Goal: Task Accomplishment & Management: Complete application form

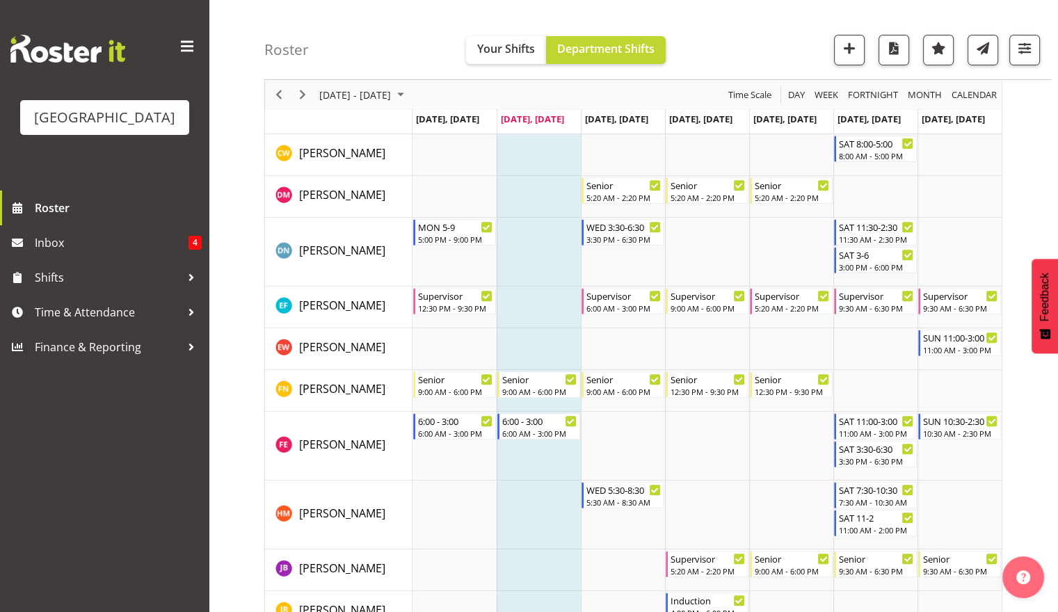
scroll to position [497, 0]
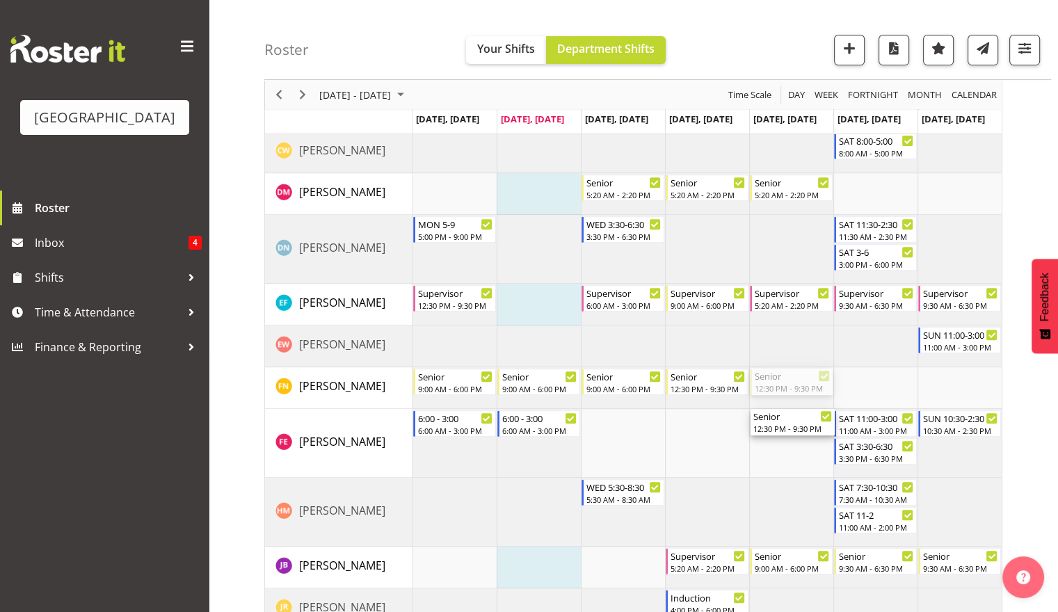
drag, startPoint x: 807, startPoint y: 380, endPoint x: 811, endPoint y: 433, distance: 53.0
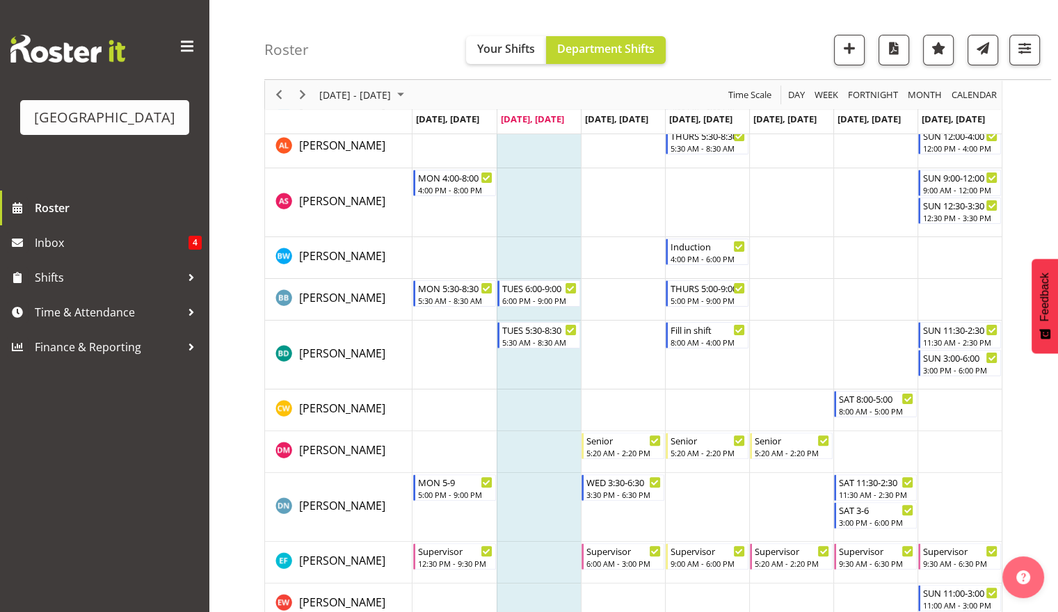
scroll to position [244, 0]
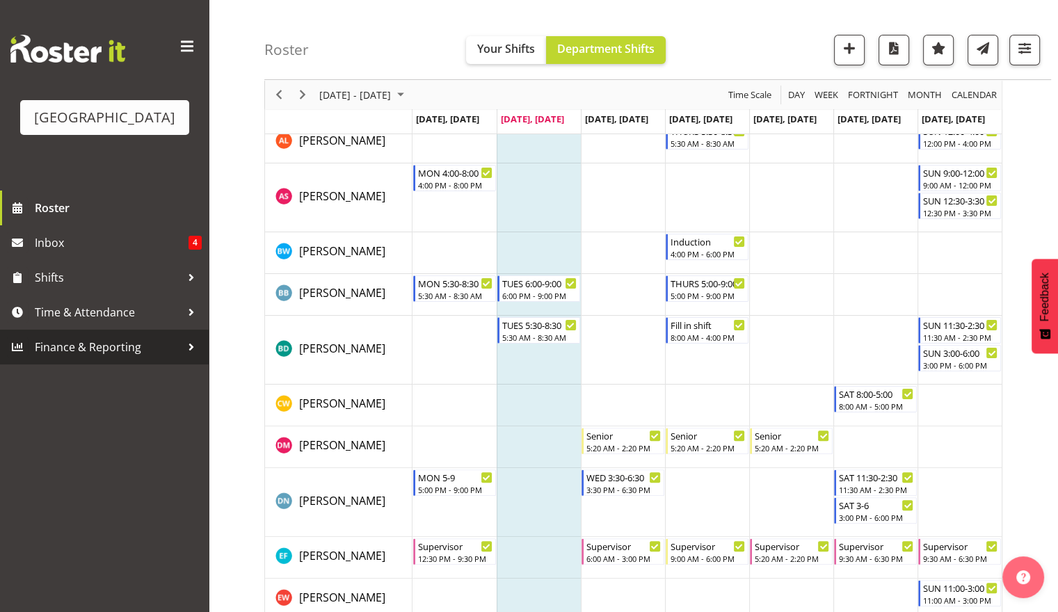
click at [163, 353] on span "Finance & Reporting" at bounding box center [108, 347] width 146 height 21
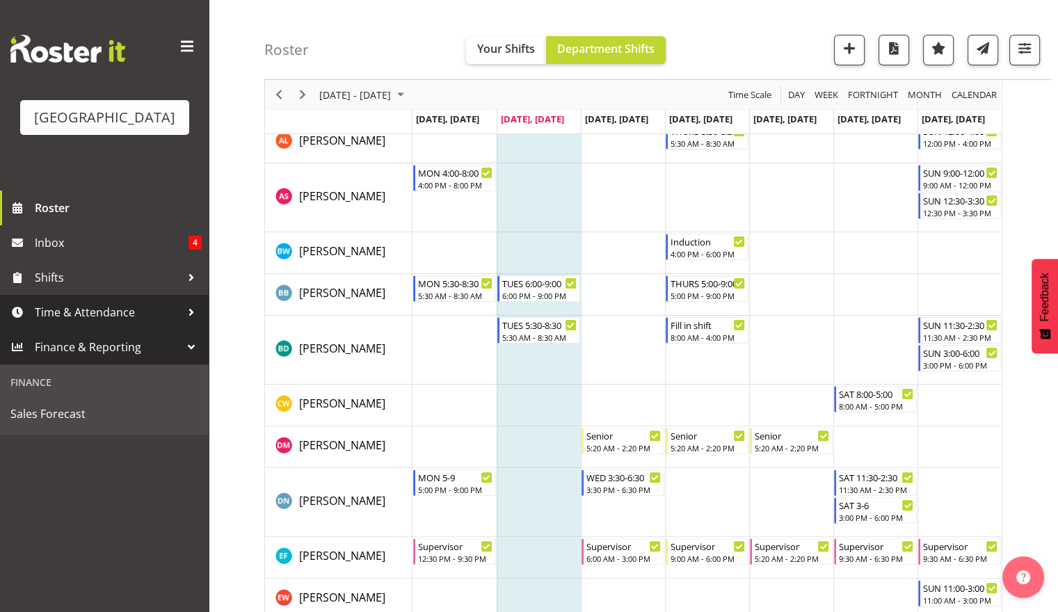
click at [177, 310] on span "Time & Attendance" at bounding box center [108, 312] width 146 height 21
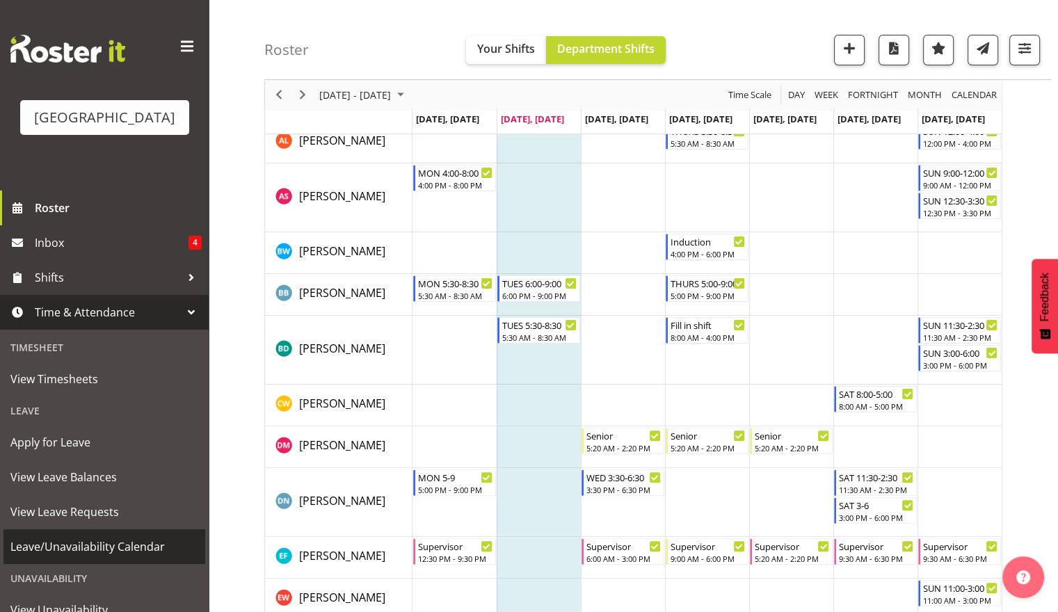
scroll to position [88, 0]
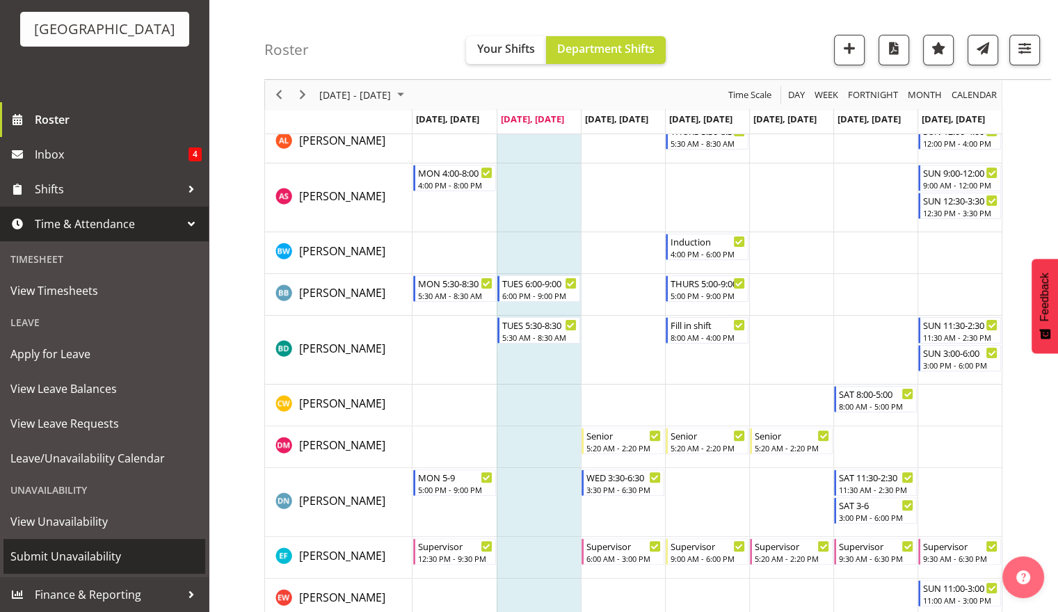
click at [102, 557] on span "Submit Unavailability" at bounding box center [104, 556] width 188 height 21
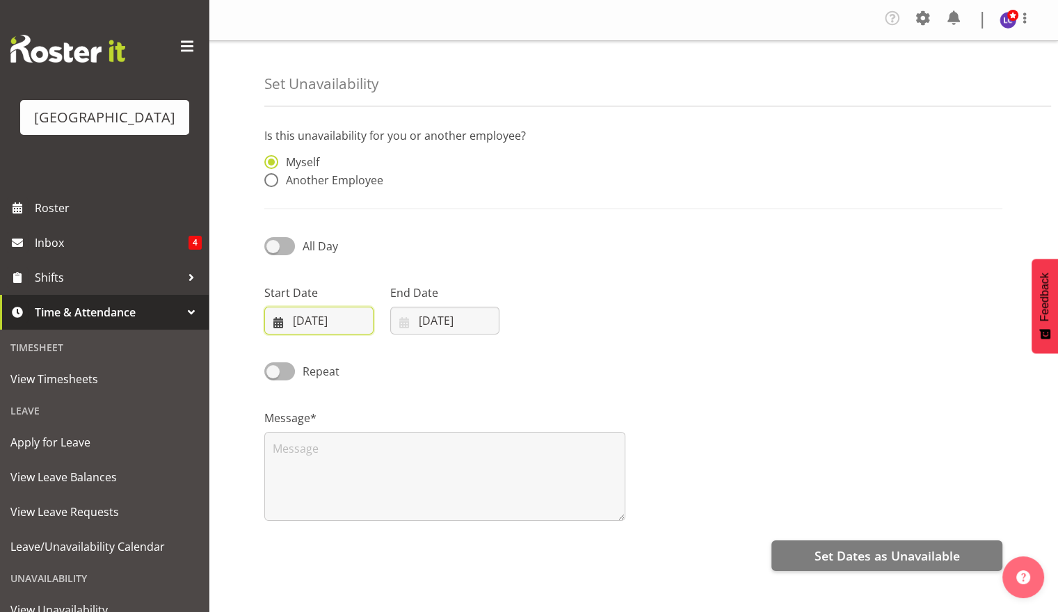
click at [337, 319] on input "[DATE]" at bounding box center [318, 321] width 109 height 28
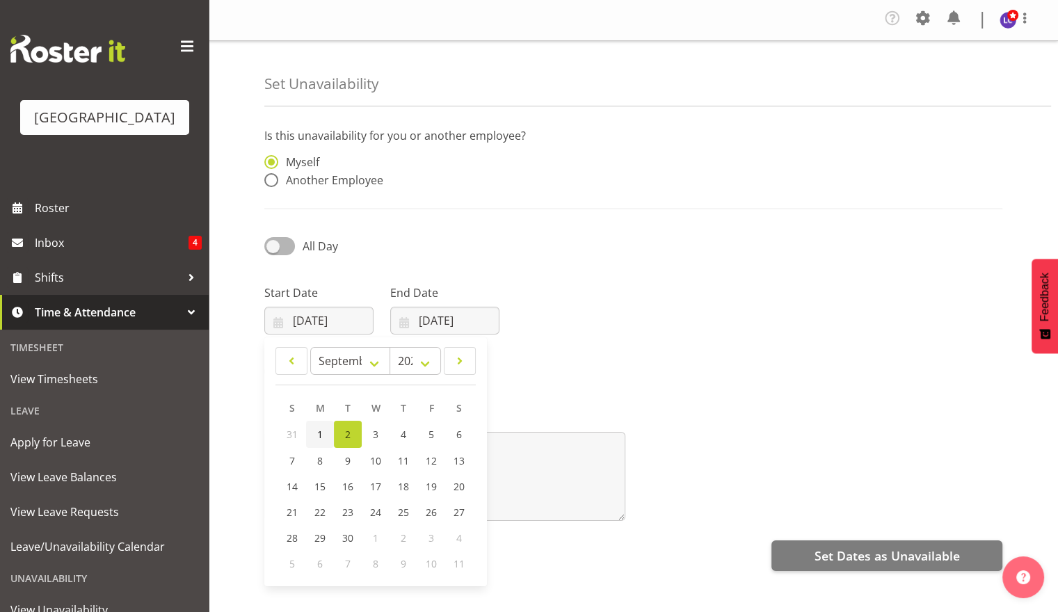
click at [324, 431] on link "1" at bounding box center [320, 434] width 28 height 27
type input "[DATE]"
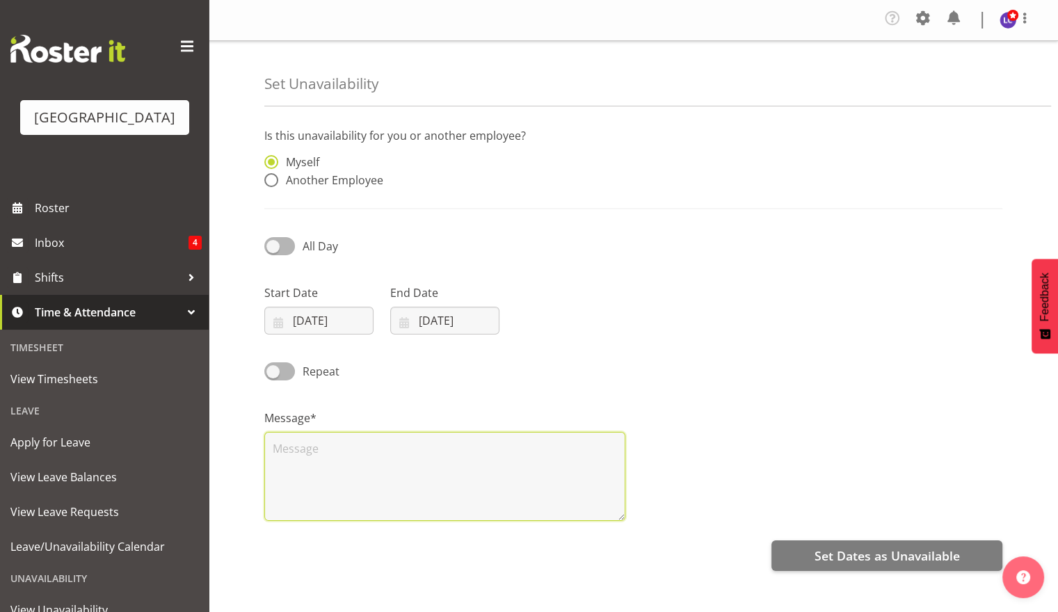
click at [440, 470] on textarea at bounding box center [444, 476] width 361 height 89
click at [450, 464] on textarea at bounding box center [444, 476] width 361 height 89
type textarea "Sick Leave"
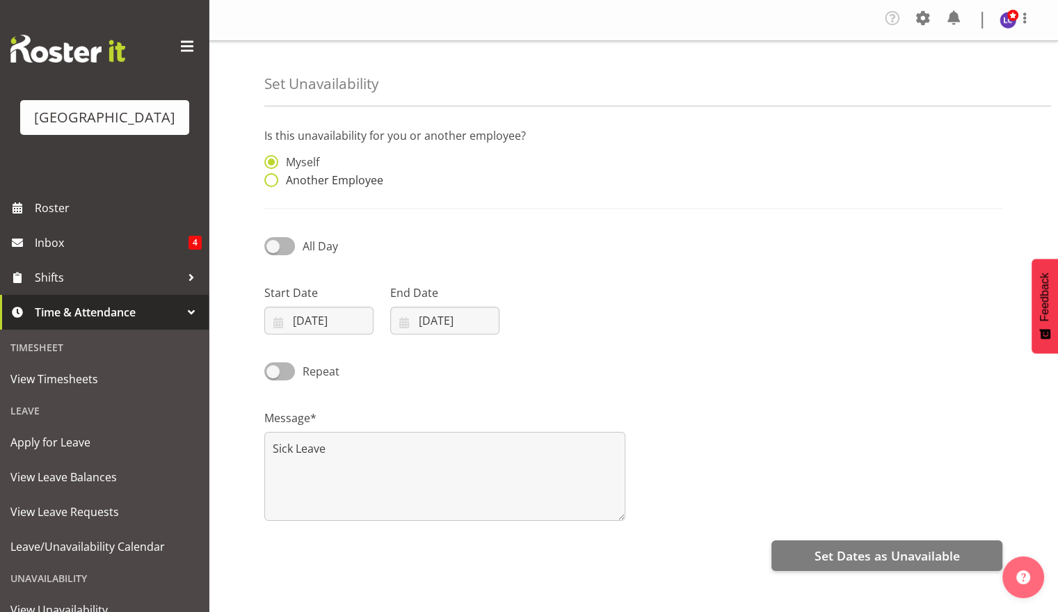
click at [360, 184] on span "Another Employee" at bounding box center [330, 180] width 105 height 14
click at [273, 184] on input "Another Employee" at bounding box center [268, 180] width 9 height 9
radio input "true"
click at [517, 174] on input "text" at bounding box center [539, 169] width 172 height 28
click at [522, 212] on link "[PERSON_NAME]" at bounding box center [539, 203] width 172 height 25
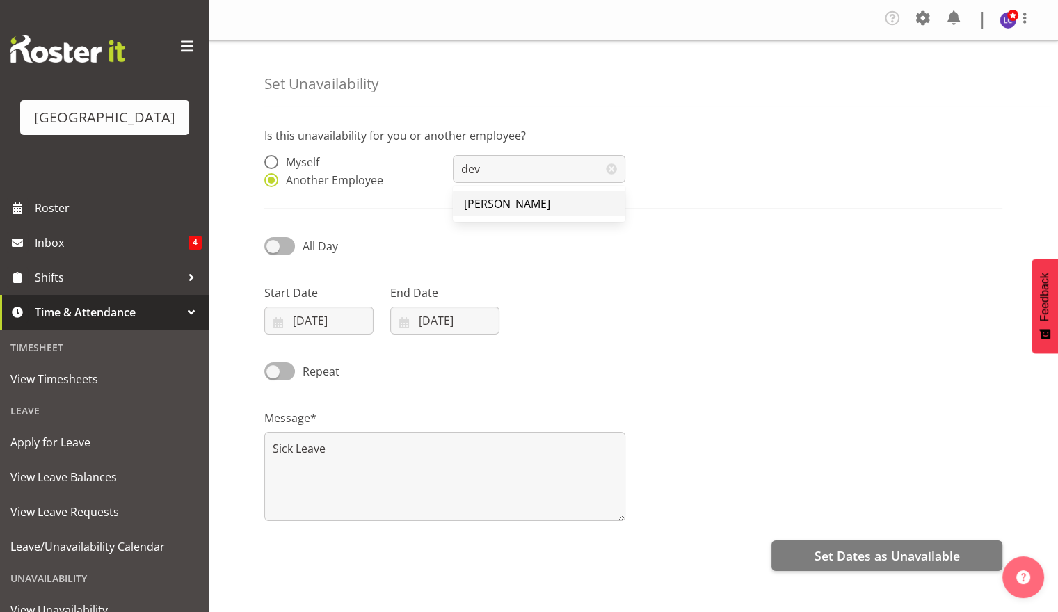
type input "[PERSON_NAME]"
click at [770, 404] on div "Message* Sick Leave" at bounding box center [633, 459] width 755 height 139
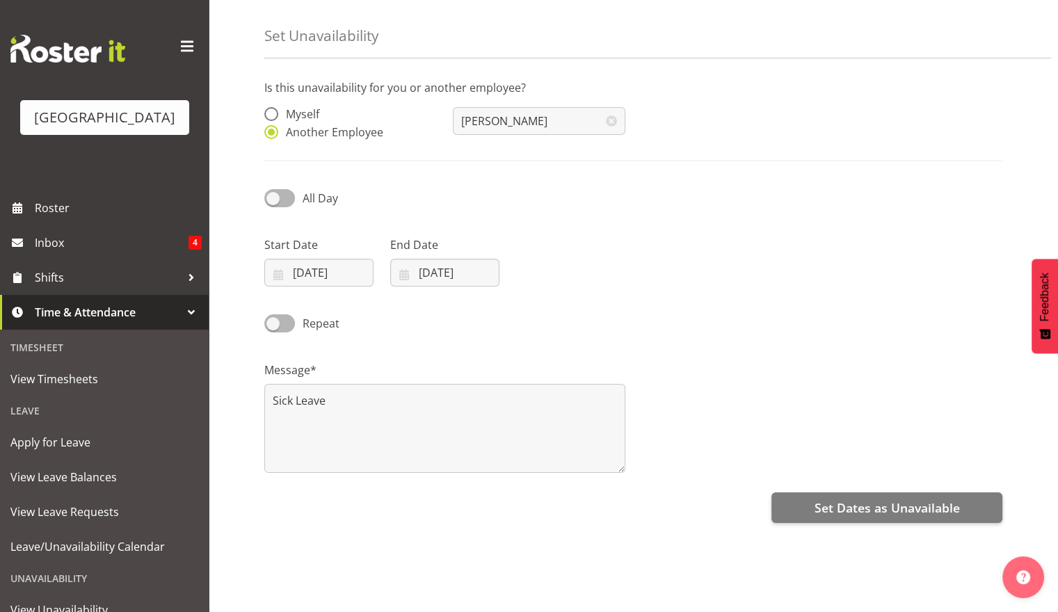
scroll to position [72, 0]
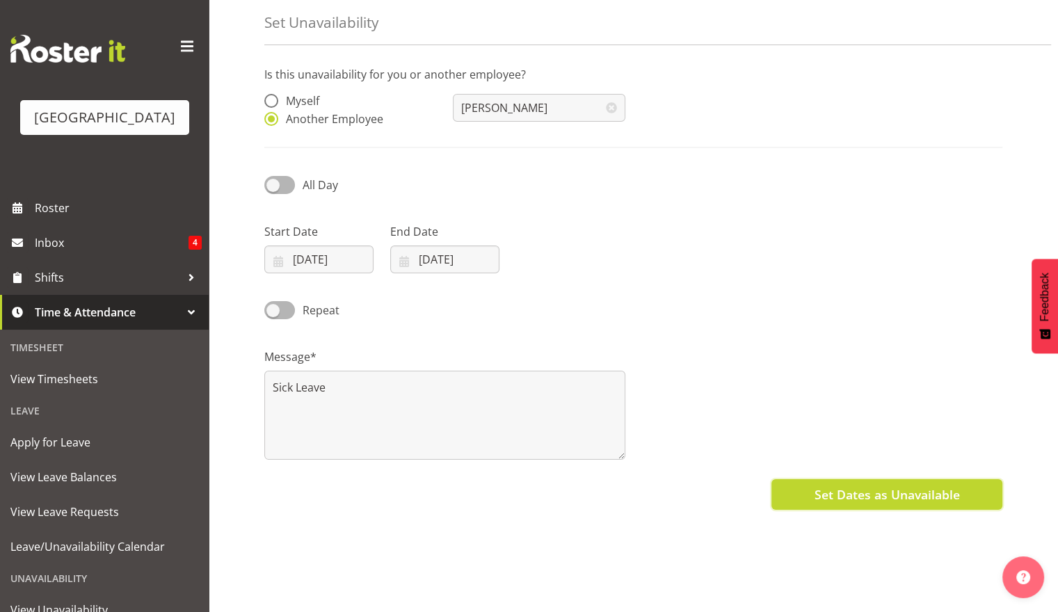
click at [862, 486] on span "Set Dates as Unavailable" at bounding box center [886, 495] width 145 height 18
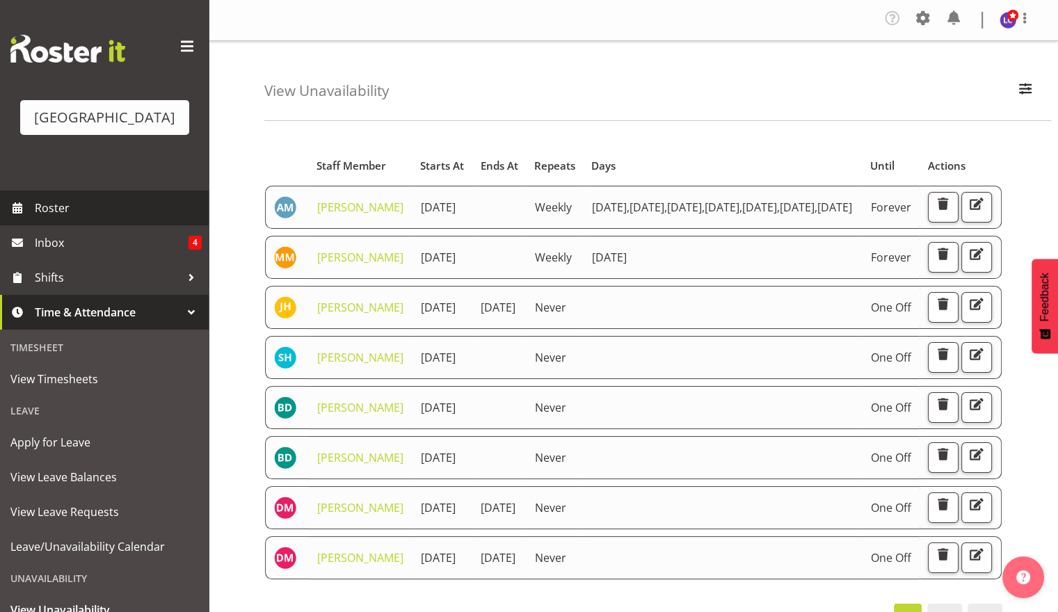
click at [117, 209] on span "Roster" at bounding box center [118, 208] width 167 height 21
